Goal: Task Accomplishment & Management: Complete application form

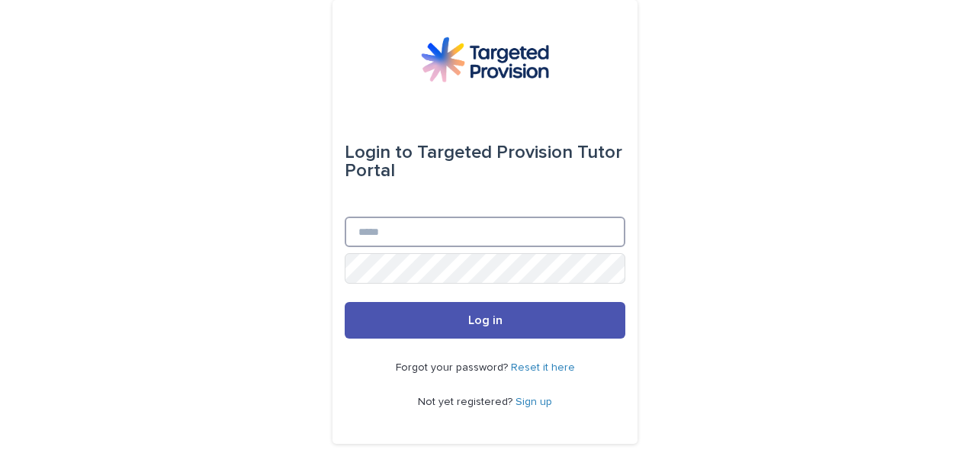
click at [412, 218] on input "Email" at bounding box center [485, 231] width 280 height 30
type input "**********"
click at [345, 302] on button "Log in" at bounding box center [485, 320] width 280 height 37
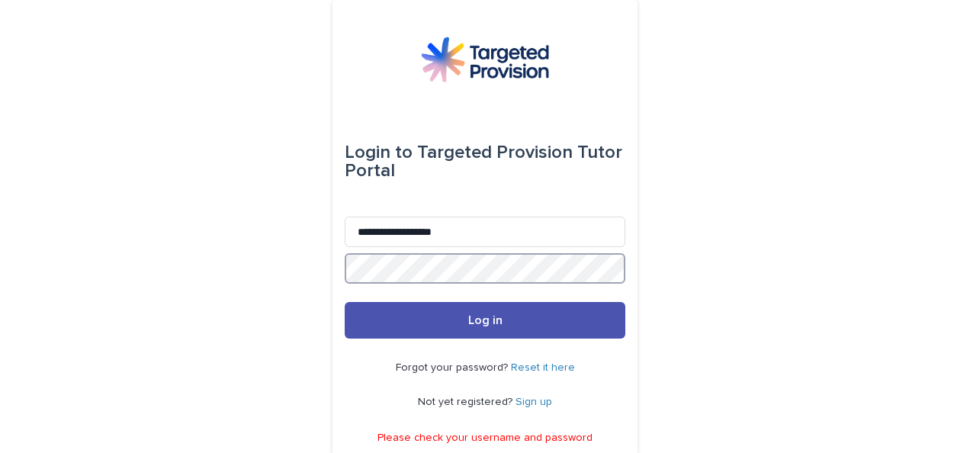
click at [332, 259] on div "**********" at bounding box center [484, 228] width 305 height 456
click at [345, 302] on button "Log in" at bounding box center [485, 320] width 280 height 37
click at [261, 279] on div "**********" at bounding box center [485, 249] width 970 height 499
click at [345, 302] on button "Log in" at bounding box center [485, 320] width 280 height 37
click at [531, 369] on link "Reset it here" at bounding box center [543, 367] width 64 height 11
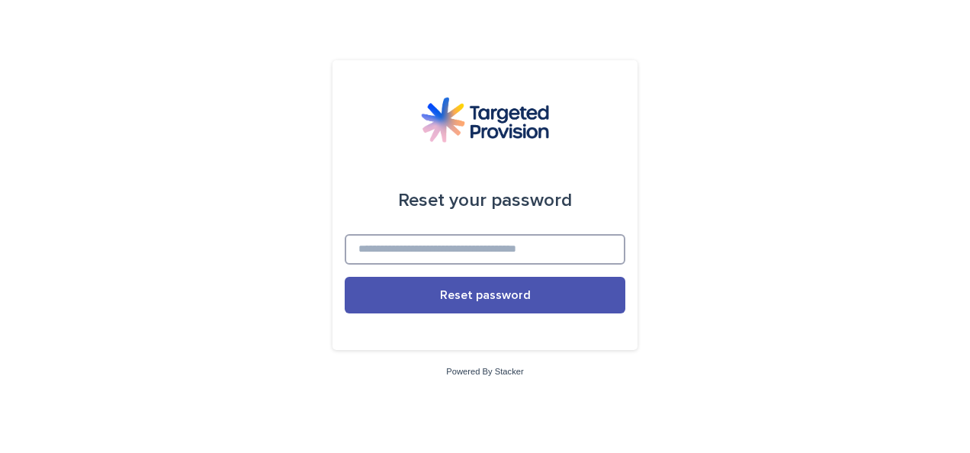
click at [476, 238] on input at bounding box center [485, 249] width 280 height 30
type input "**********"
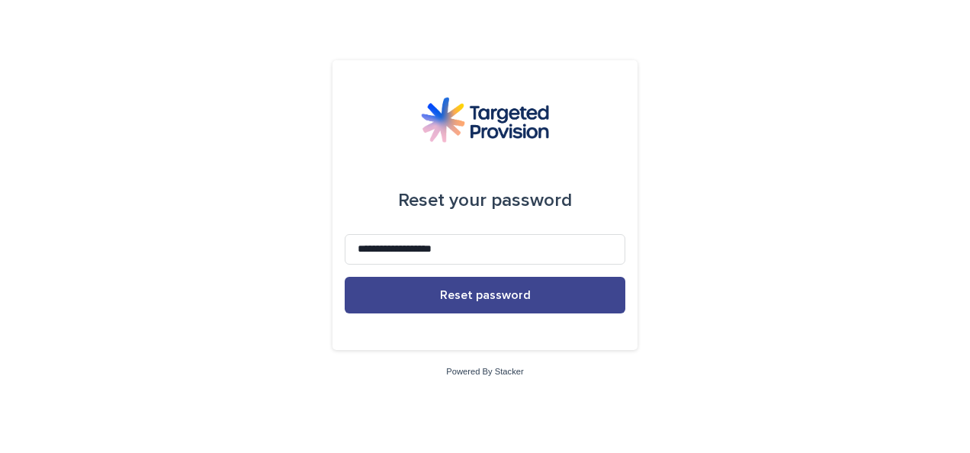
click at [415, 297] on button "Reset password" at bounding box center [485, 295] width 280 height 37
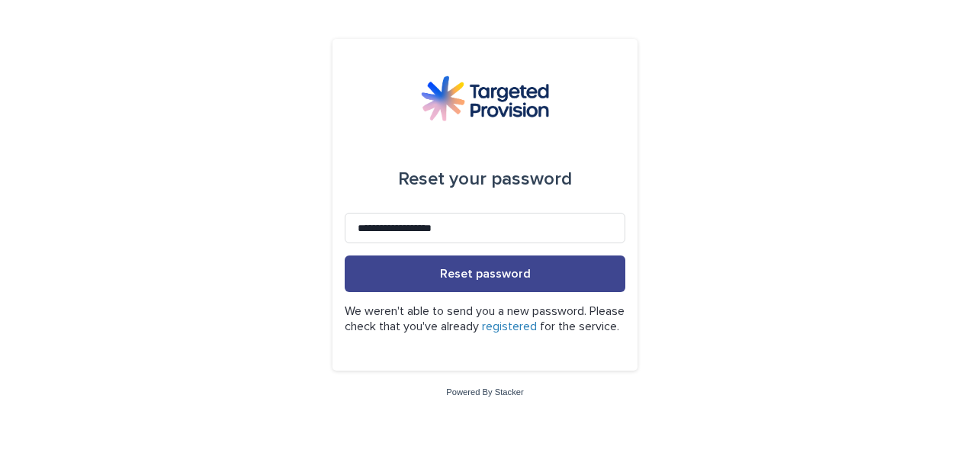
click at [461, 259] on button "Reset password" at bounding box center [485, 273] width 280 height 37
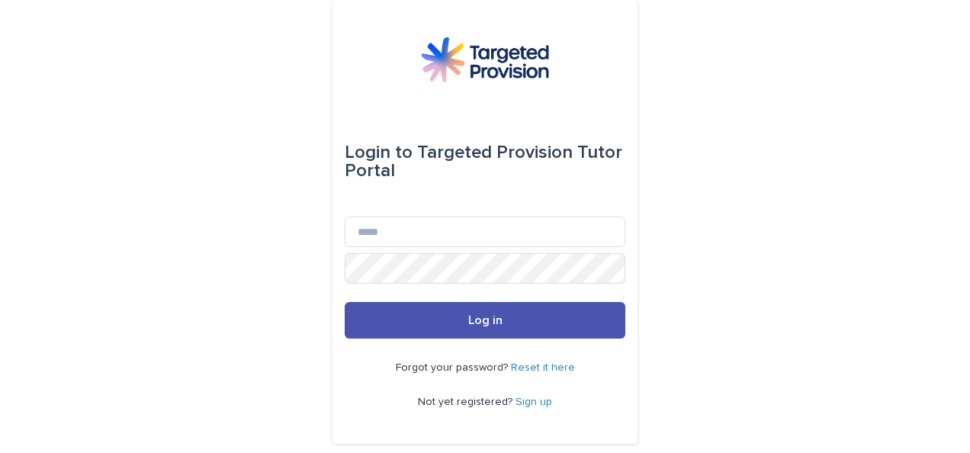
click at [518, 404] on link "Sign up" at bounding box center [533, 401] width 37 height 11
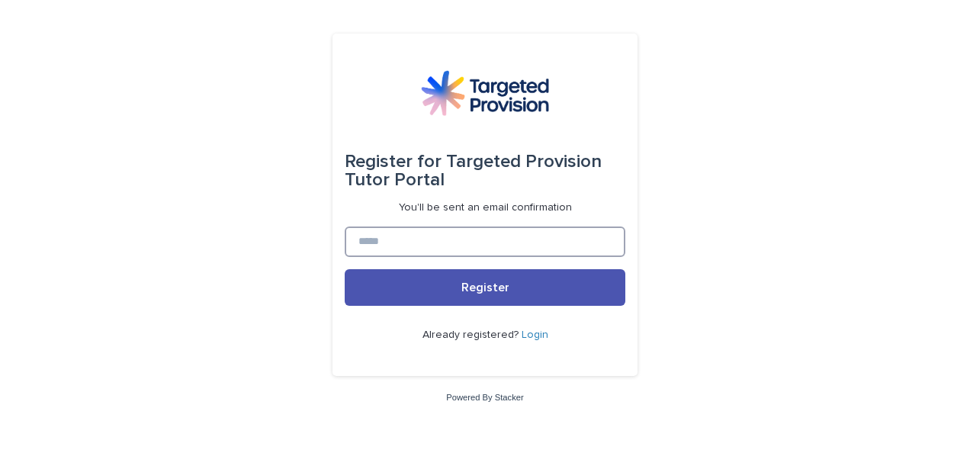
click at [453, 252] on input at bounding box center [485, 241] width 280 height 30
type input "**********"
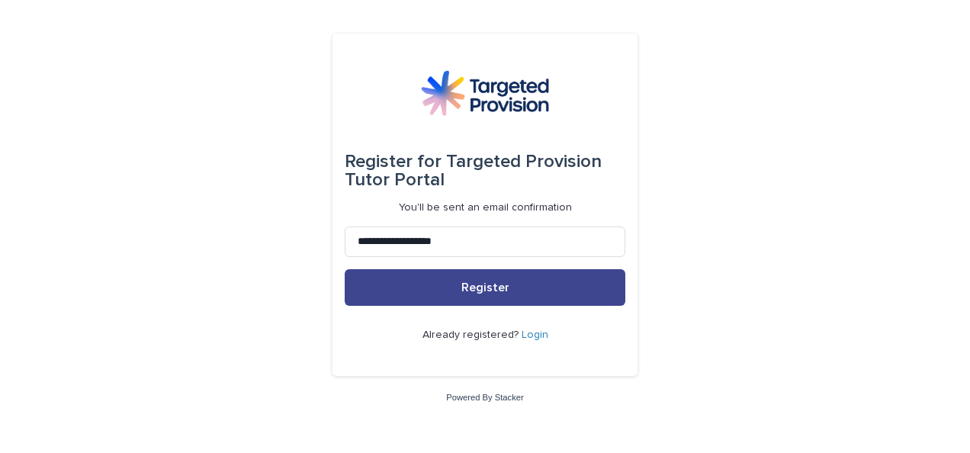
click at [462, 276] on button "Register" at bounding box center [485, 287] width 280 height 37
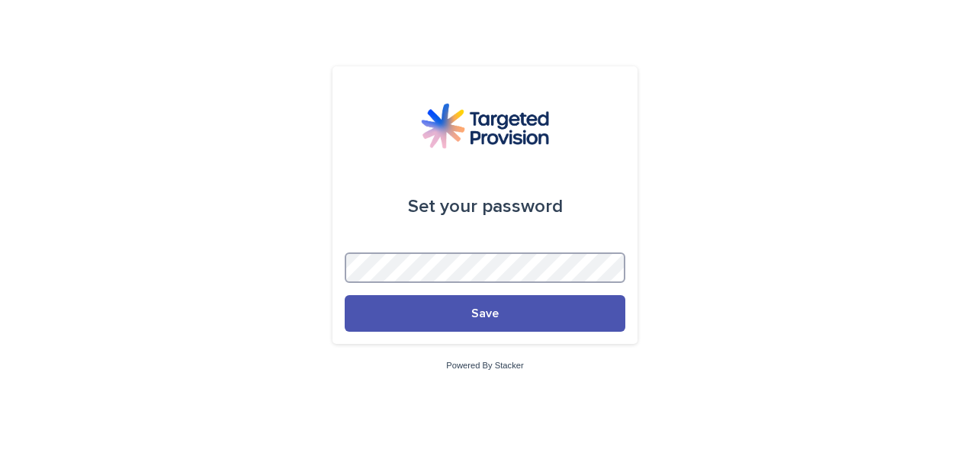
click at [345, 295] on button "Save" at bounding box center [485, 313] width 280 height 37
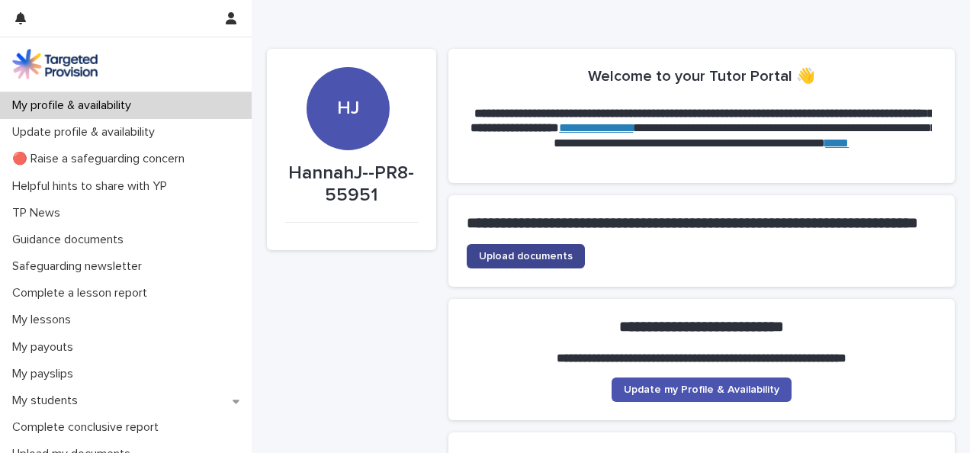
click at [511, 261] on span "Upload documents" at bounding box center [526, 256] width 94 height 11
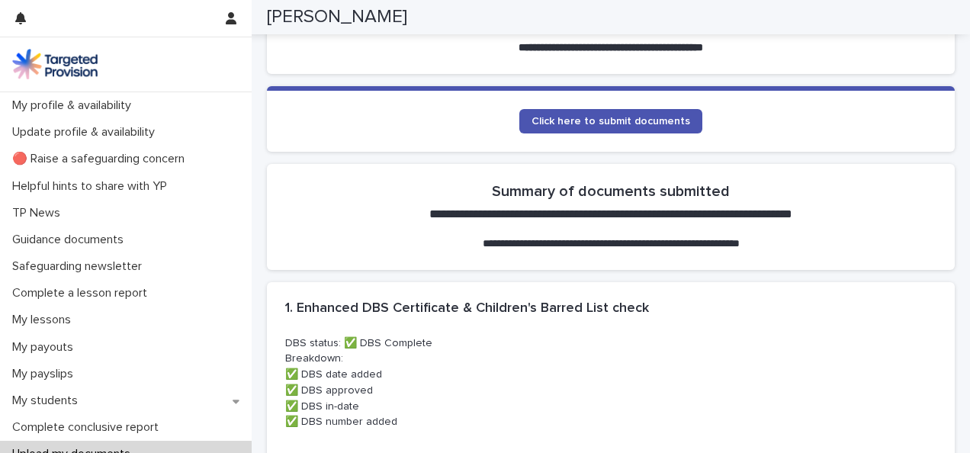
scroll to position [319, 0]
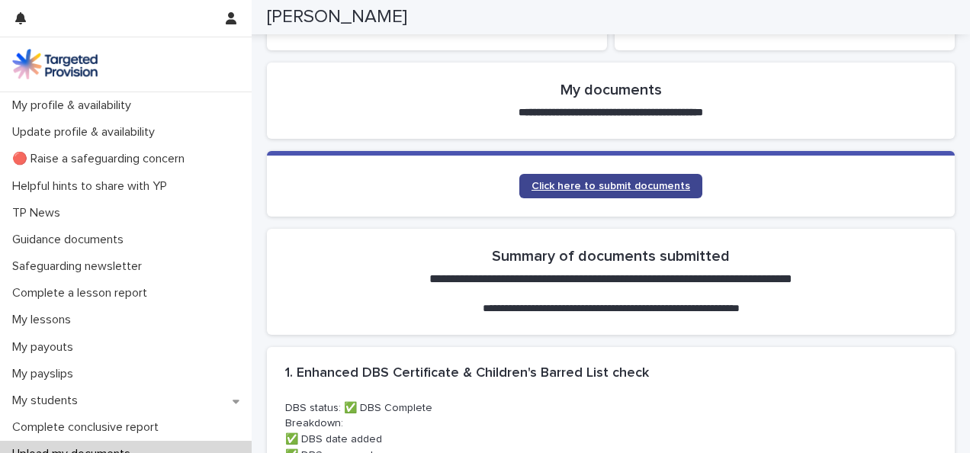
click at [670, 192] on link "Click here to submit documents" at bounding box center [610, 186] width 183 height 24
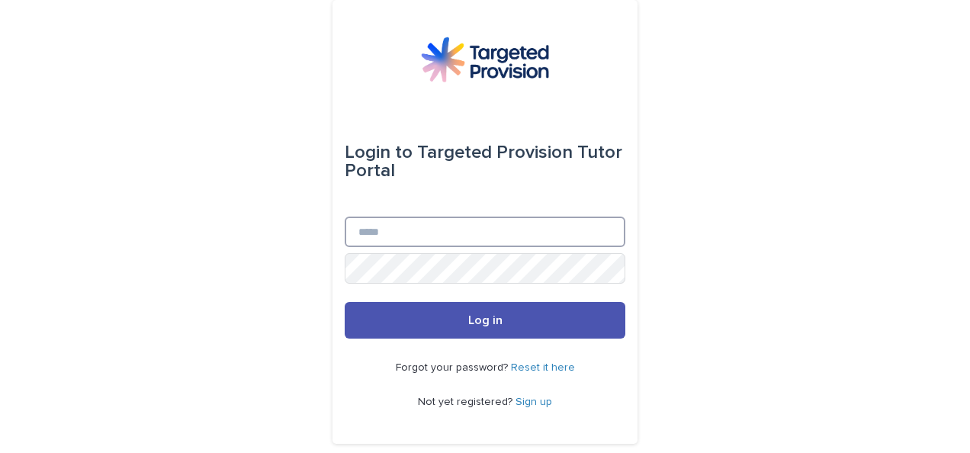
click at [445, 223] on input "Email" at bounding box center [485, 231] width 280 height 30
type input "**********"
click at [345, 302] on button "Log in" at bounding box center [485, 320] width 280 height 37
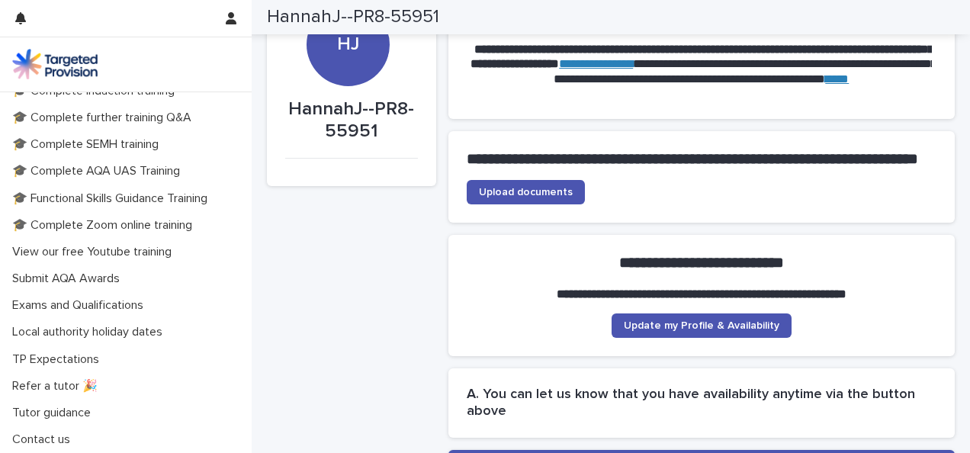
scroll to position [59, 0]
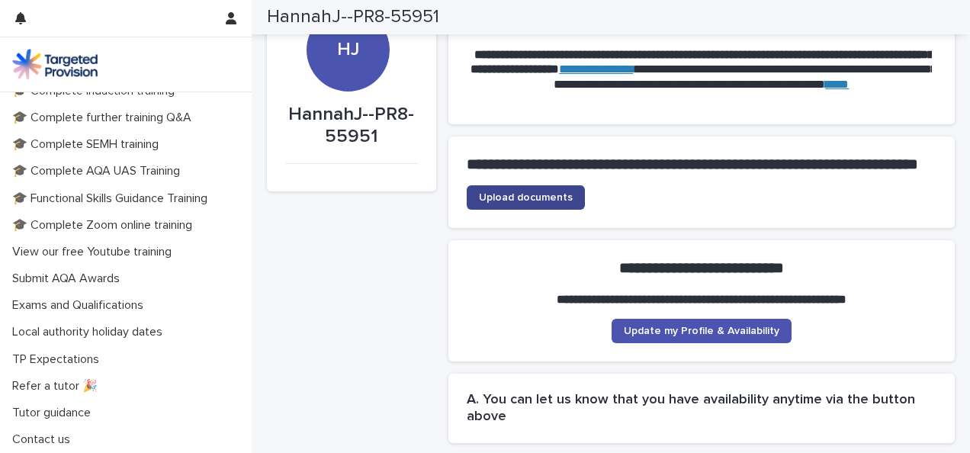
click at [552, 203] on span "Upload documents" at bounding box center [526, 197] width 94 height 11
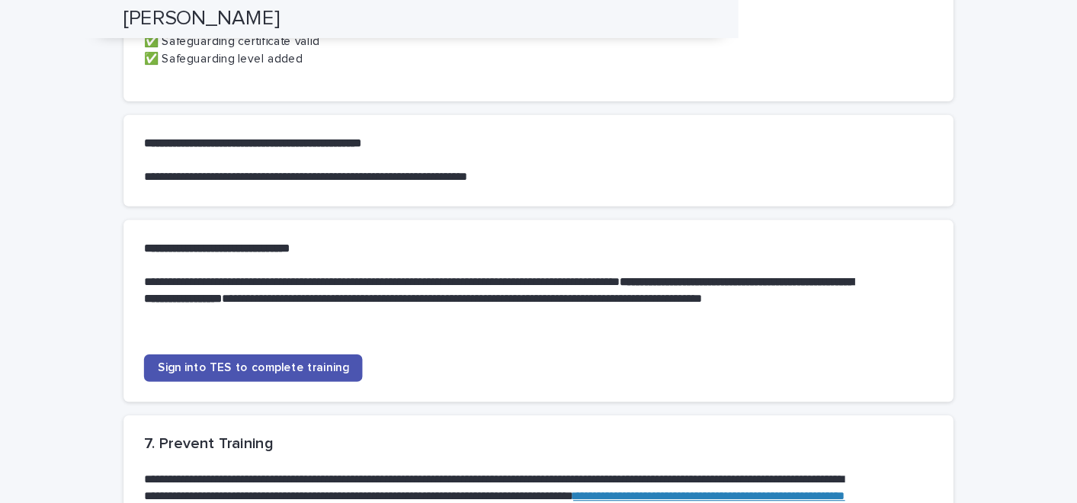
scroll to position [1373, 0]
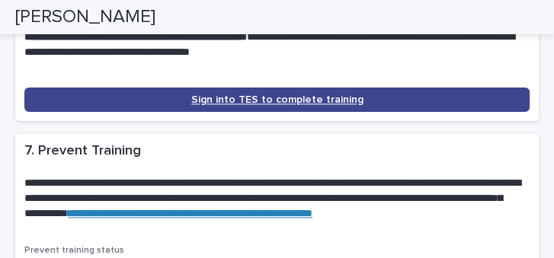
click at [391, 112] on link "Sign into TES to complete training" at bounding box center [276, 100] width 505 height 24
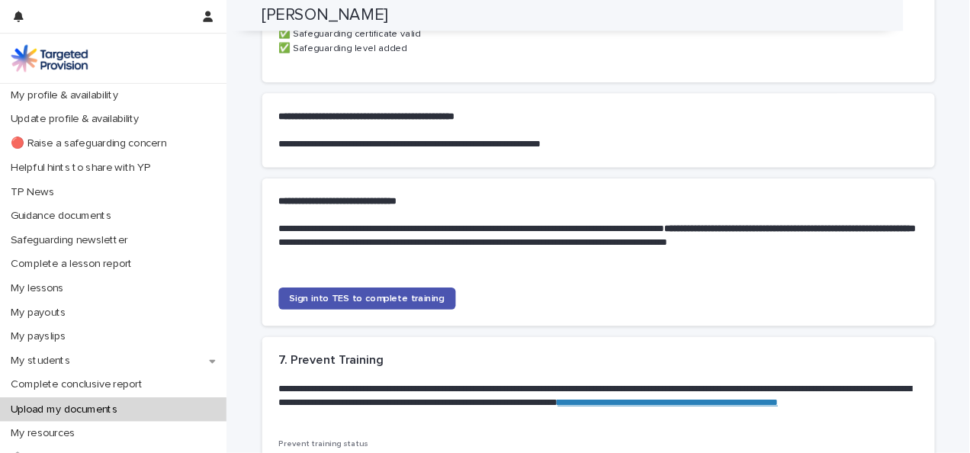
scroll to position [1324, 0]
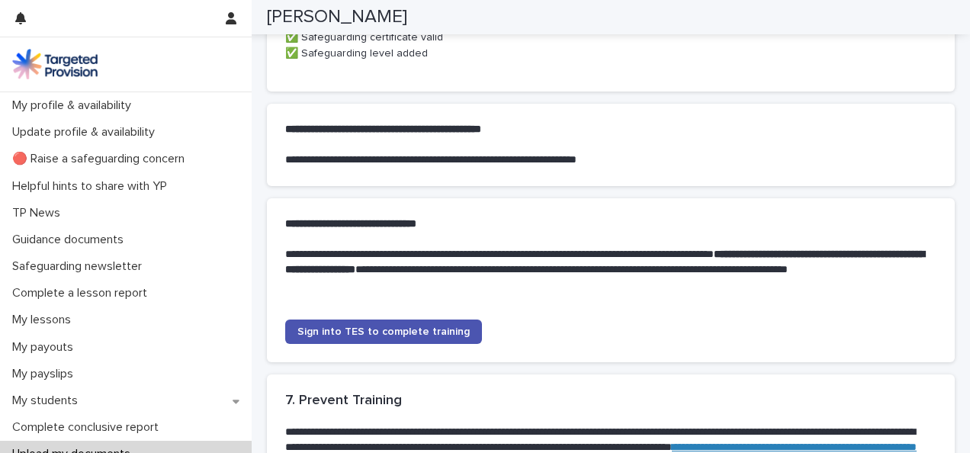
drag, startPoint x: 533, startPoint y: 0, endPoint x: 950, endPoint y: 92, distance: 427.7
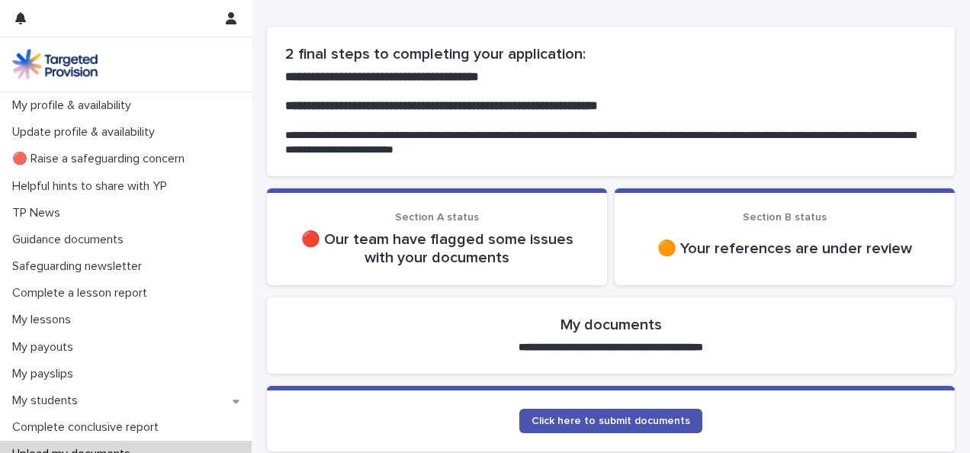
scroll to position [101, 0]
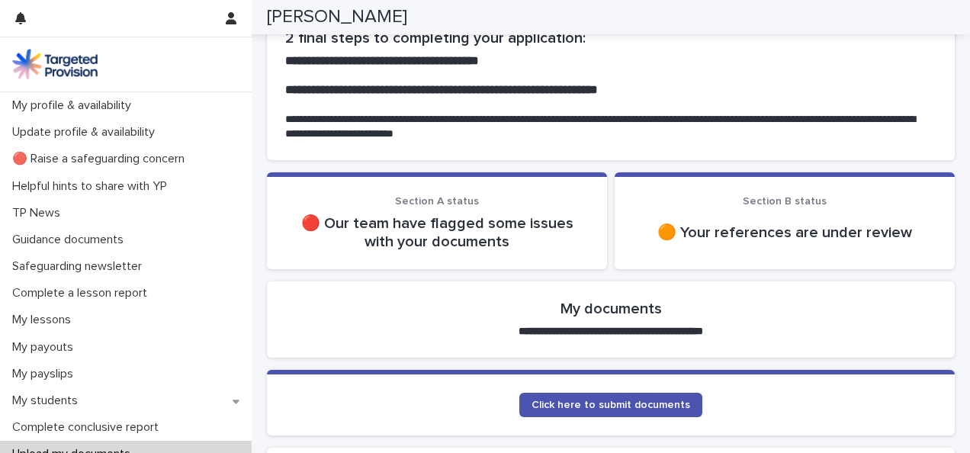
click at [467, 211] on div "🔴 Our team have flagged some issues with your documents" at bounding box center [436, 231] width 303 height 40
click at [316, 221] on p "🔴 Our team have flagged some issues with your documents" at bounding box center [436, 232] width 303 height 37
click at [308, 229] on p "🔴 Our team have flagged some issues with your documents" at bounding box center [436, 232] width 303 height 37
click at [598, 396] on link "Click here to submit documents" at bounding box center [610, 405] width 183 height 24
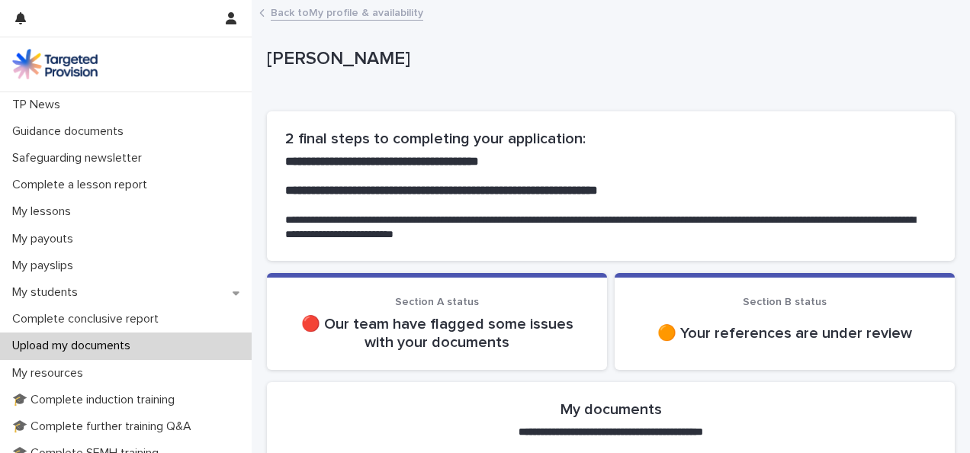
scroll to position [120, 0]
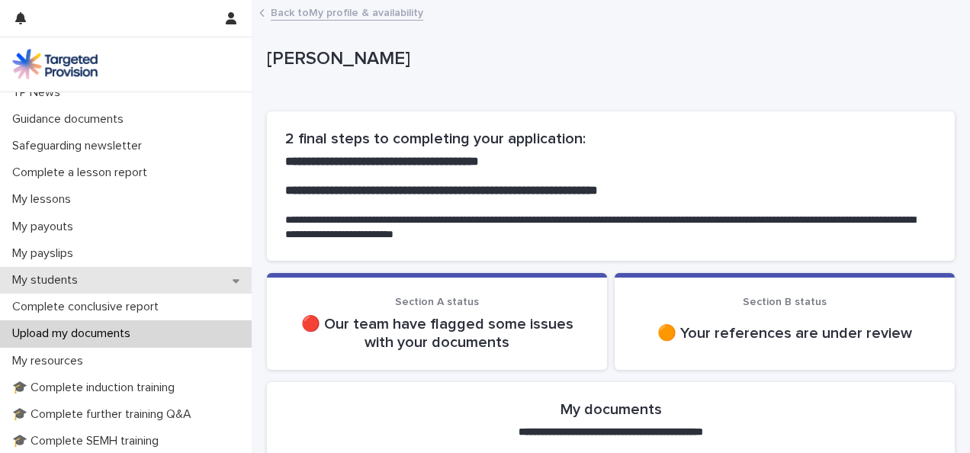
click at [219, 277] on div "My students" at bounding box center [126, 280] width 252 height 27
